Goal: Task Accomplishment & Management: Use online tool/utility

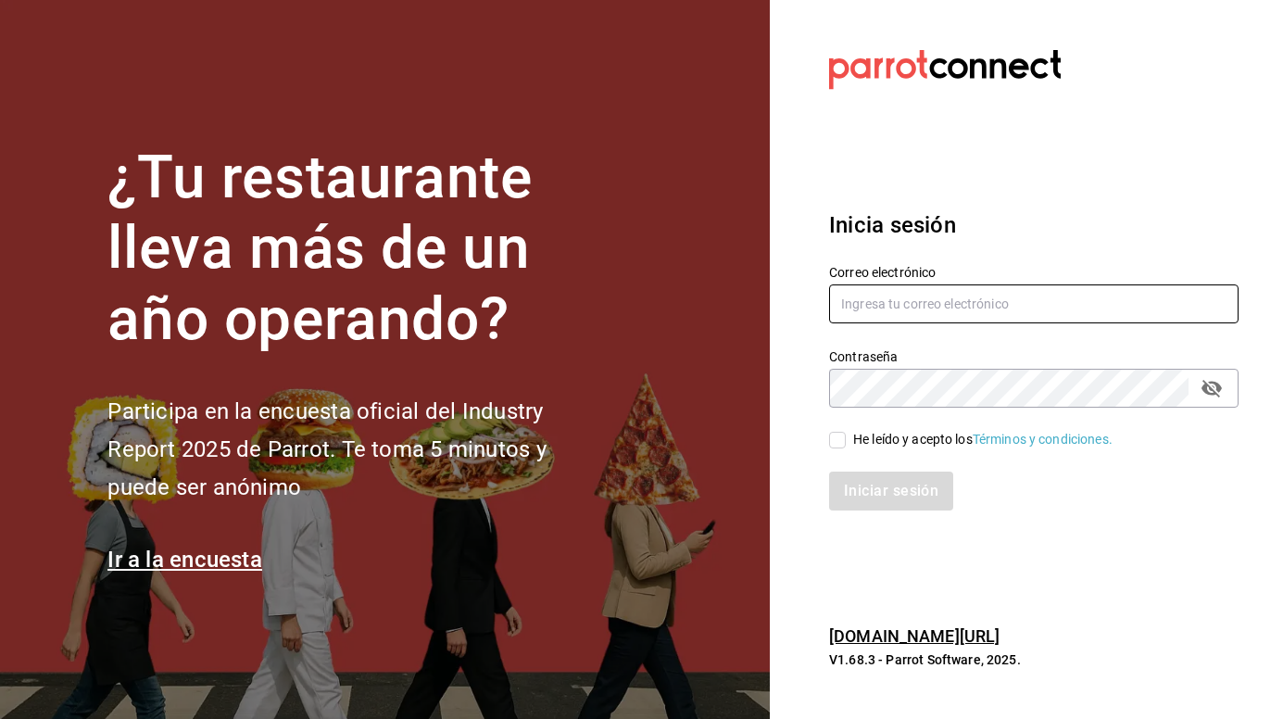
type input "[EMAIL_ADDRESS][DOMAIN_NAME]"
click at [843, 441] on input "He leído y acepto los Términos y condiciones." at bounding box center [837, 440] width 17 height 17
checkbox input "true"
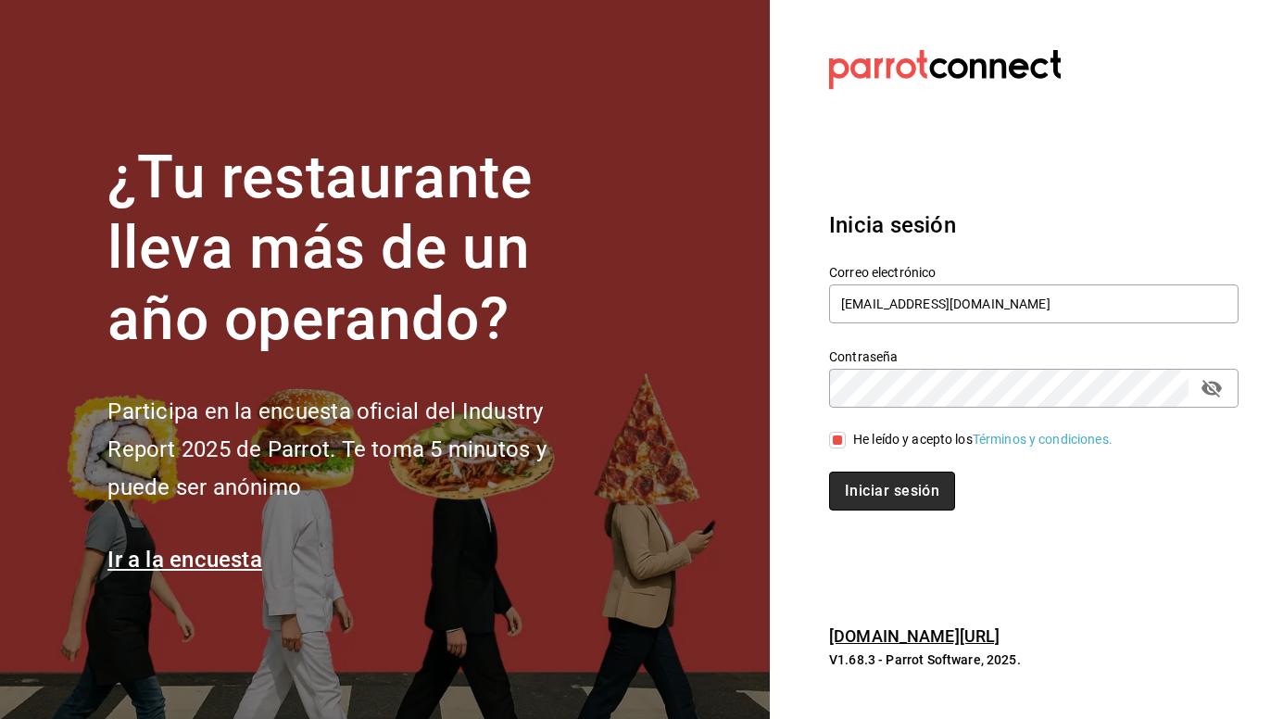
click at [854, 497] on button "Iniciar sesión" at bounding box center [892, 491] width 126 height 39
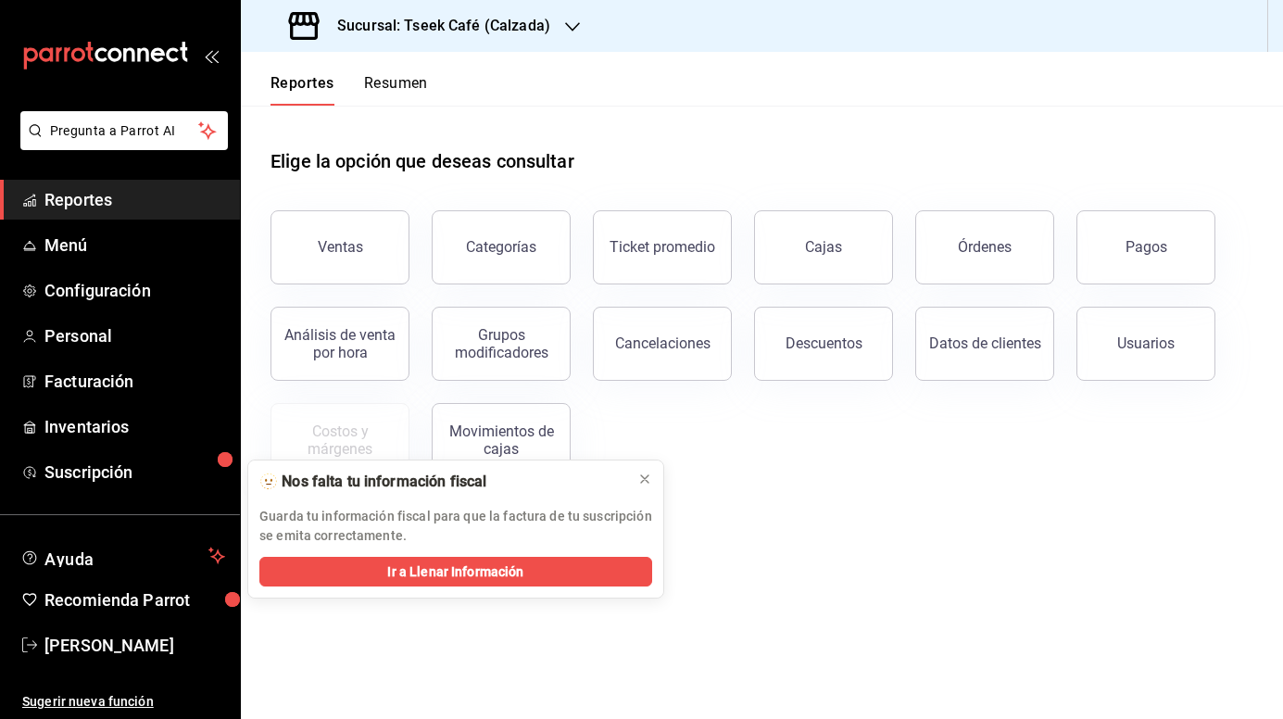
click at [392, 82] on button "Resumen" at bounding box center [396, 90] width 64 height 32
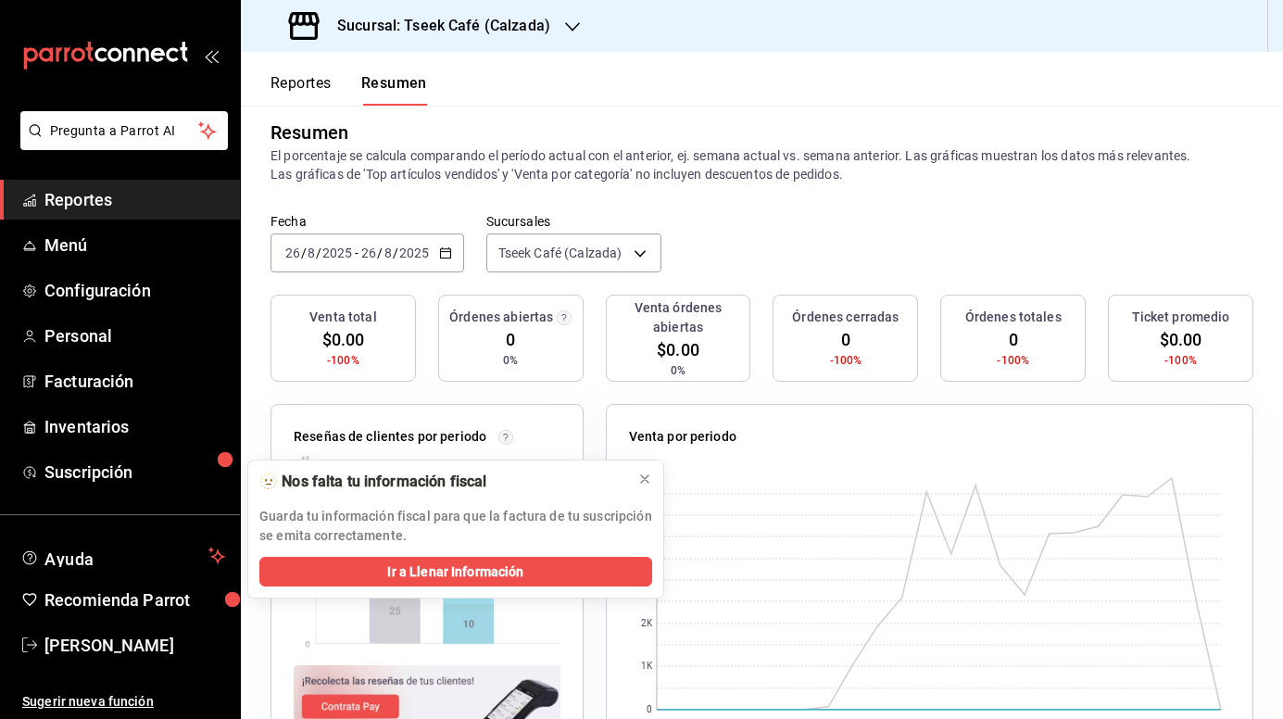
scroll to position [16, 0]
click at [451, 251] on div "2025-08-26 26 / 8 / 2025 - 2025-08-26 26 / 8 / 2025" at bounding box center [368, 253] width 194 height 39
click at [347, 349] on span "Ayer" at bounding box center [358, 351] width 144 height 19
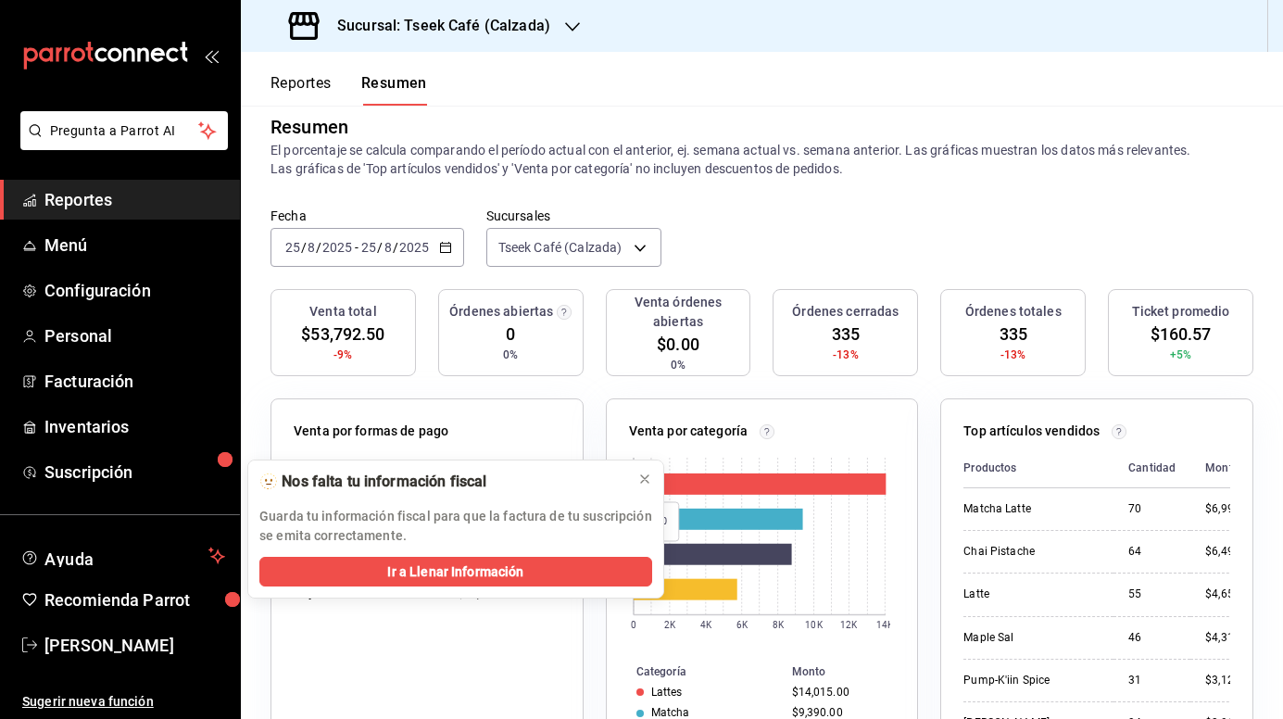
scroll to position [21, 0]
click at [550, 34] on div "Sucursal: Tseek Café (Calzada)" at bounding box center [422, 26] width 332 height 52
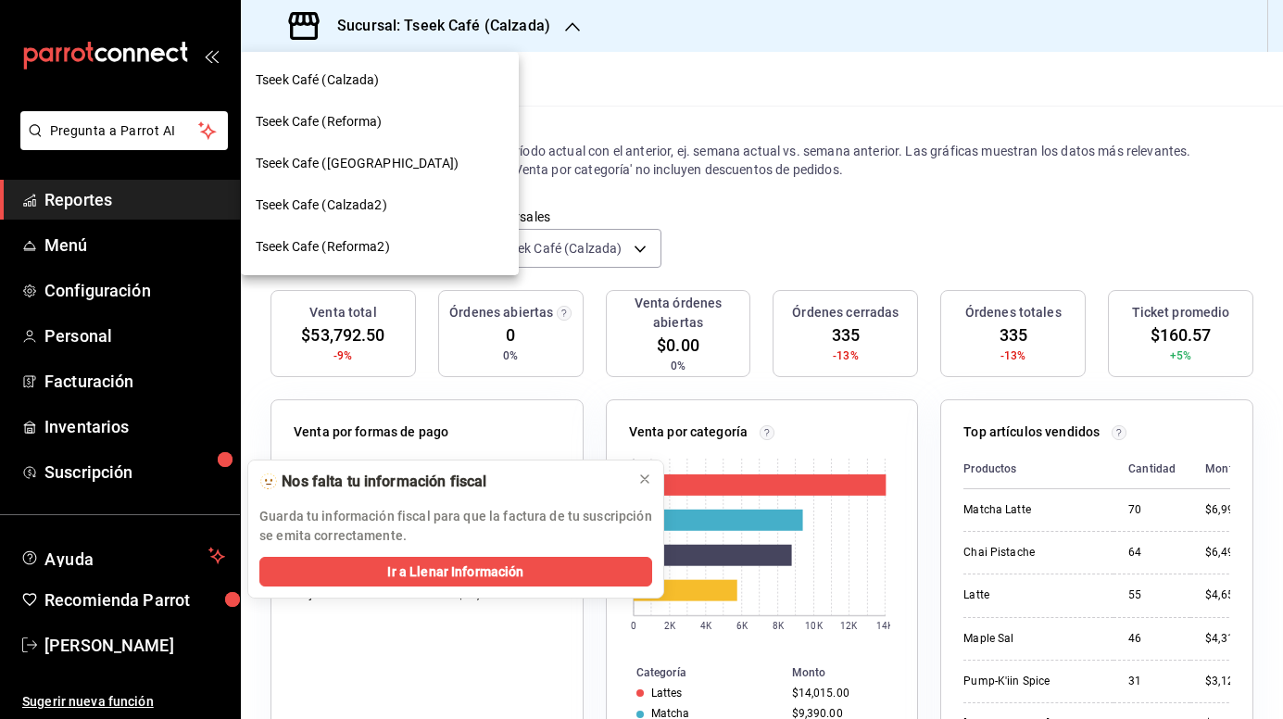
click at [414, 124] on div "Tseek Cafe (Reforma)" at bounding box center [380, 121] width 248 height 19
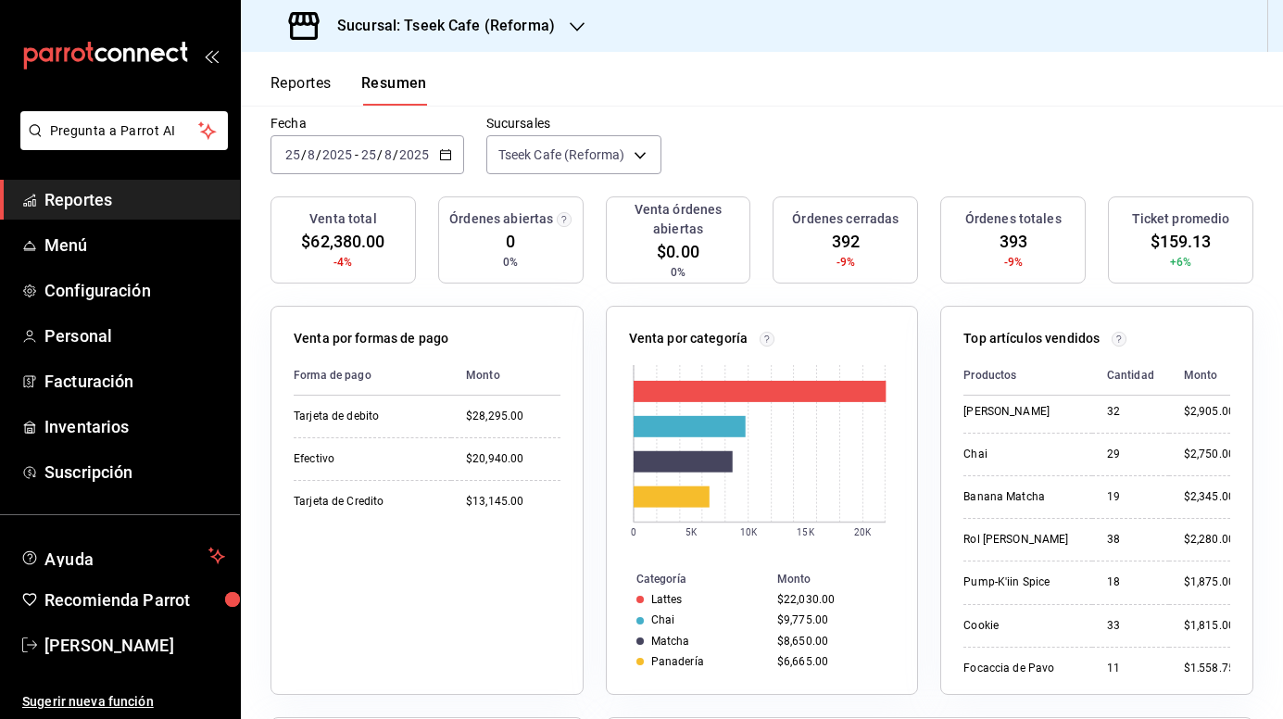
scroll to position [220, 0]
click at [555, 37] on div "Sucursal: Tseek Cafe (Reforma)" at bounding box center [424, 26] width 336 height 52
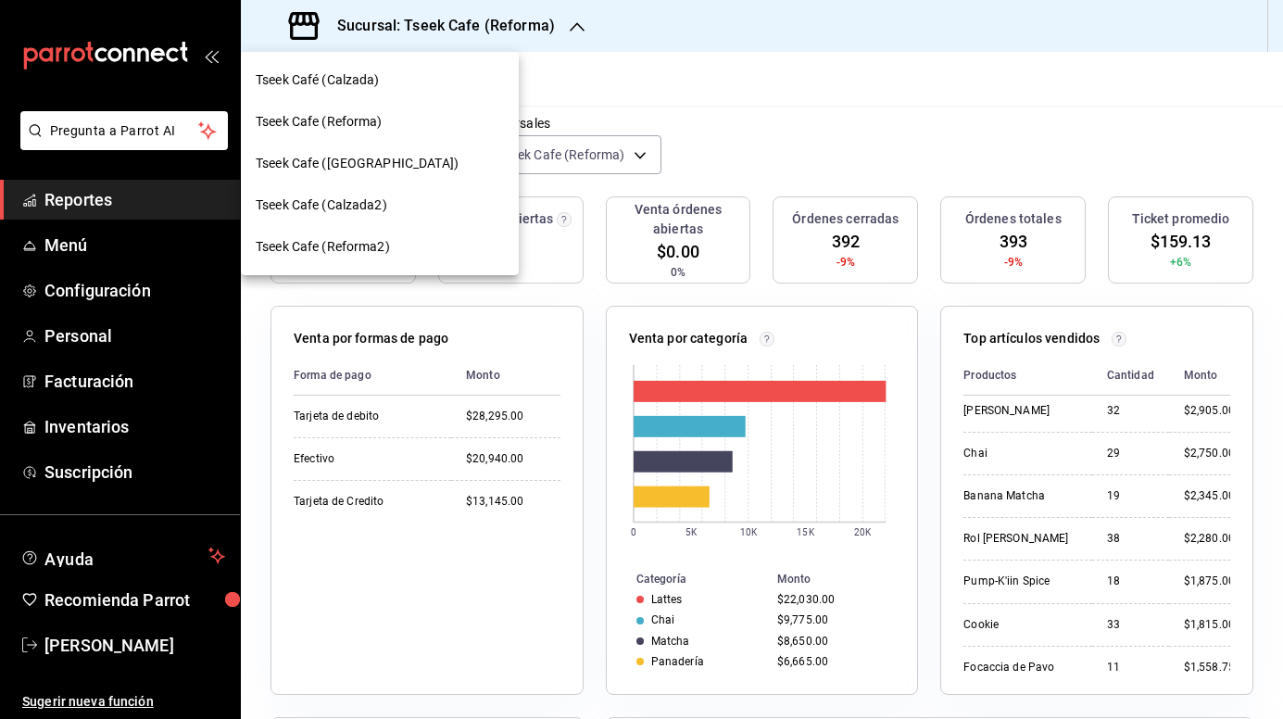
click at [420, 174] on div "Tseek Cafe (Zaragoza)" at bounding box center [380, 164] width 278 height 42
